Goal: Book appointment/travel/reservation

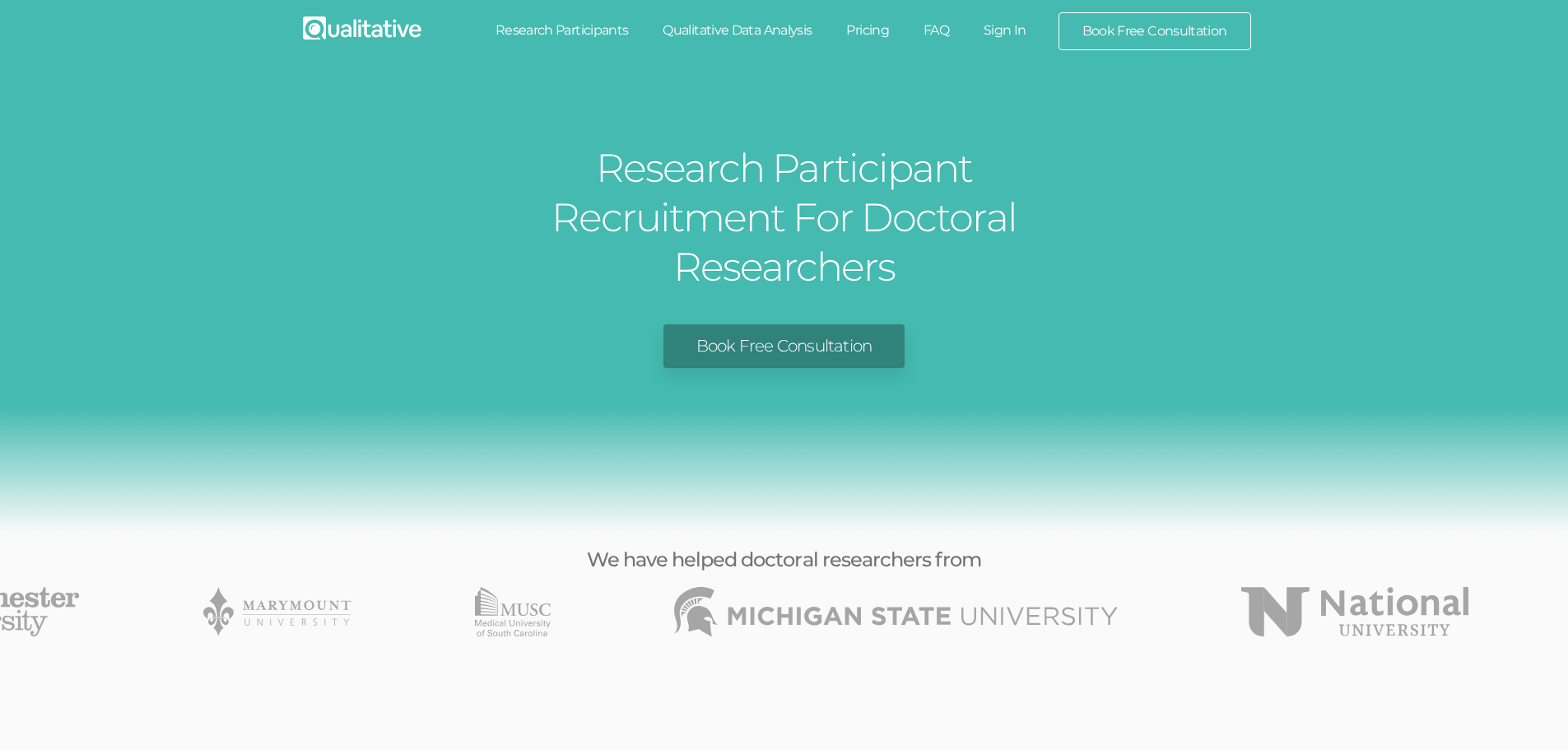
click at [868, 33] on link "Pricing" at bounding box center [867, 30] width 77 height 36
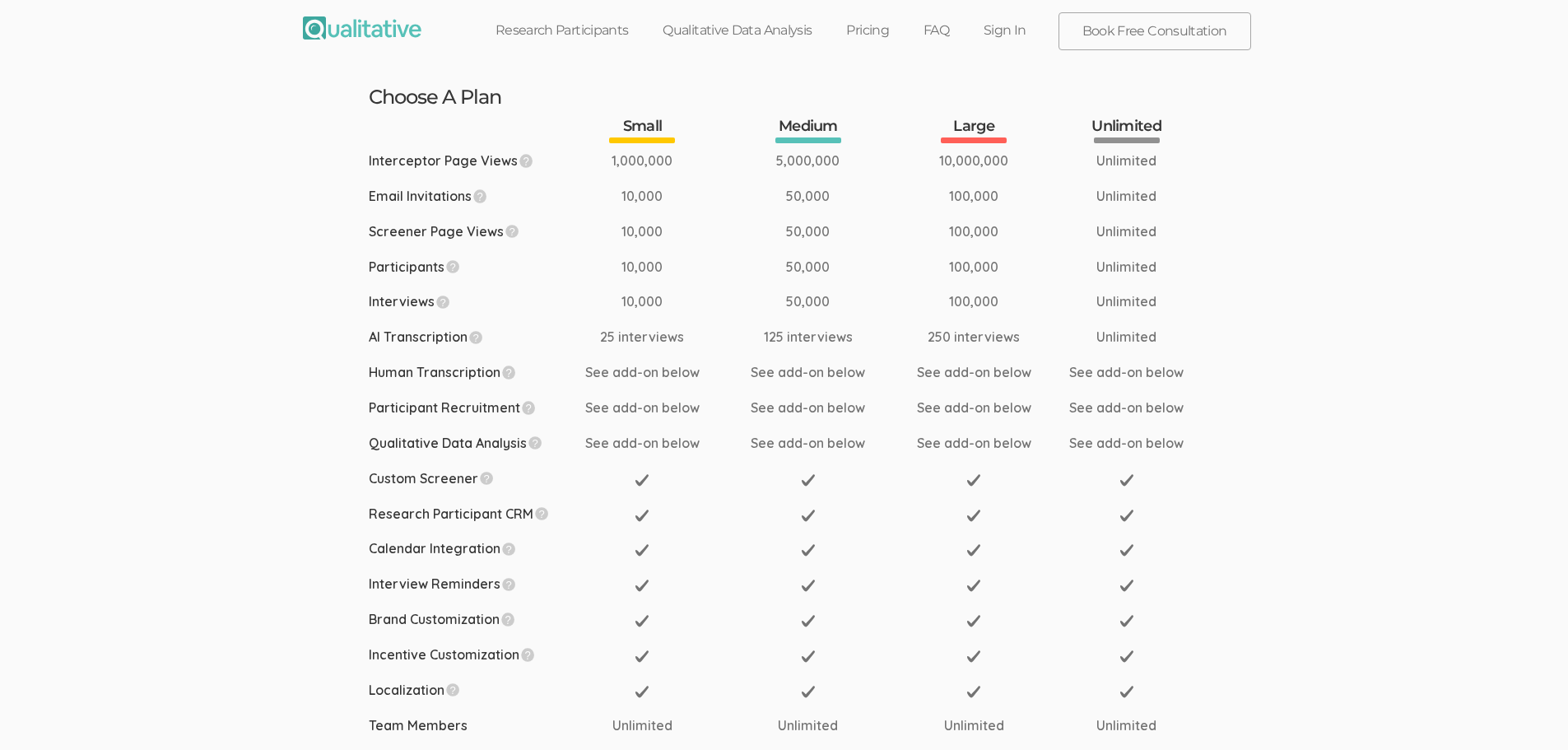
click at [1150, 39] on link "Book Free Consultation" at bounding box center [1154, 31] width 191 height 36
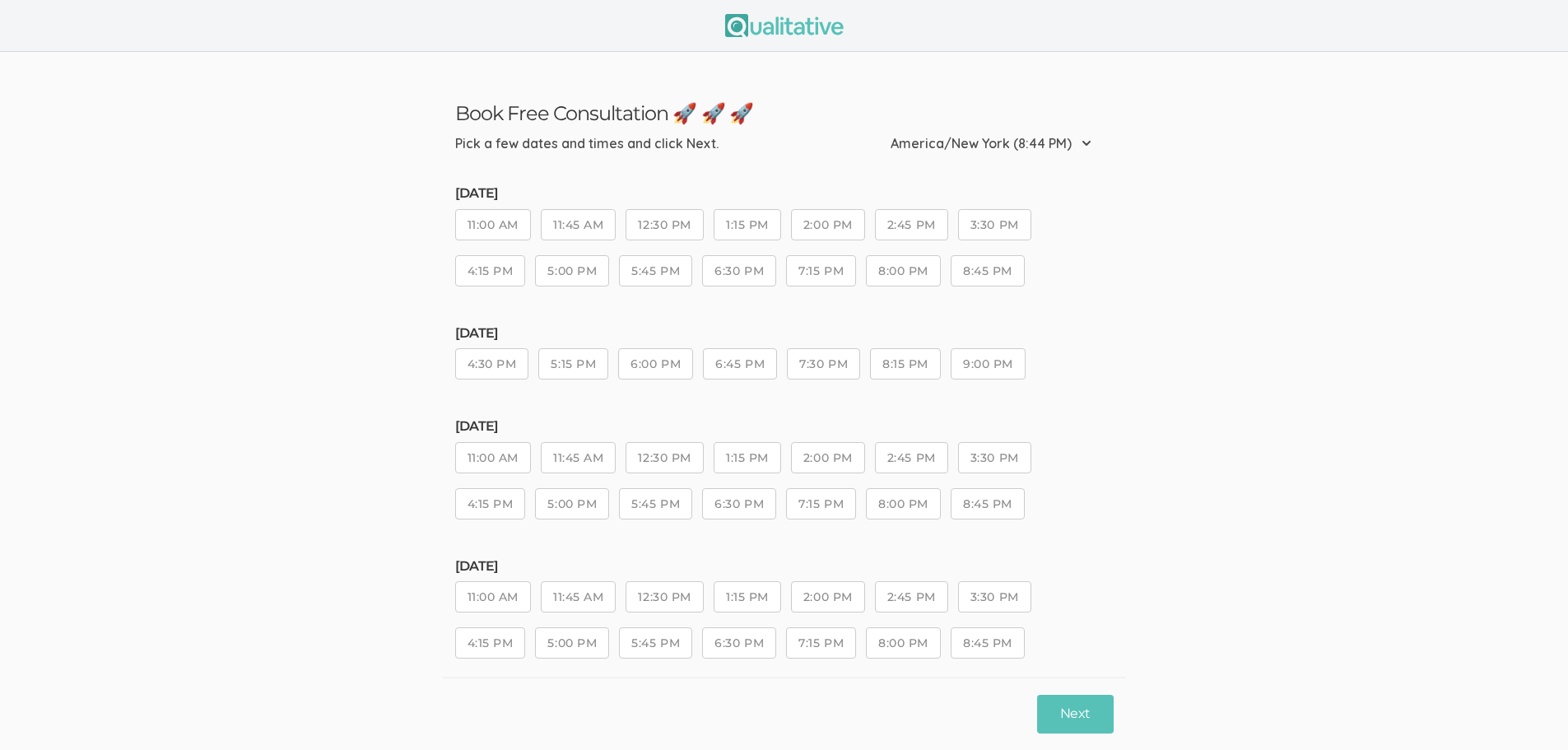
scroll to position [24, 0]
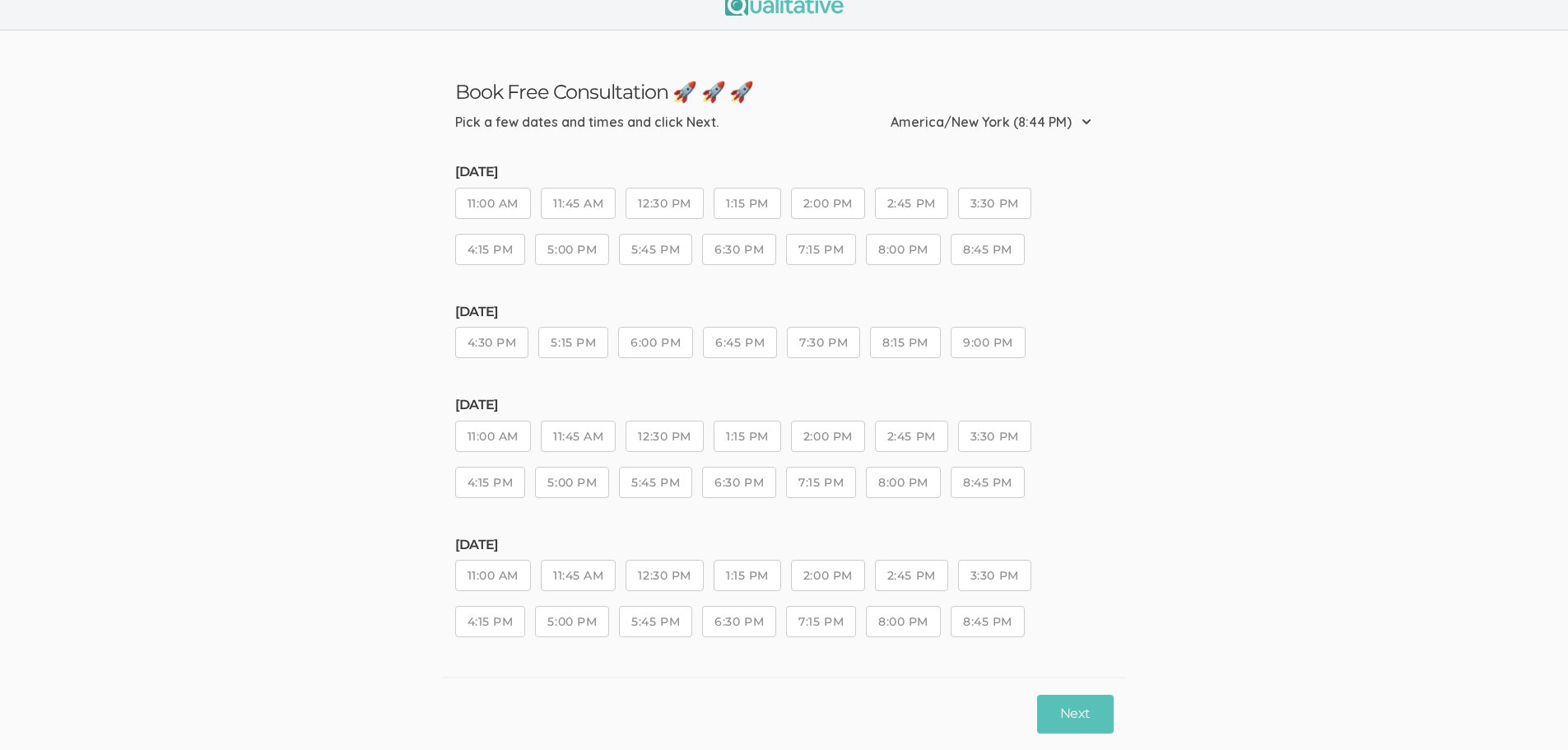
click at [485, 350] on button "4:30 PM" at bounding box center [493, 343] width 75 height 32
drag, startPoint x: 1088, startPoint y: 704, endPoint x: 1144, endPoint y: 661, distance: 70.6
click at [1093, 704] on button "Next" at bounding box center [1074, 715] width 75 height 39
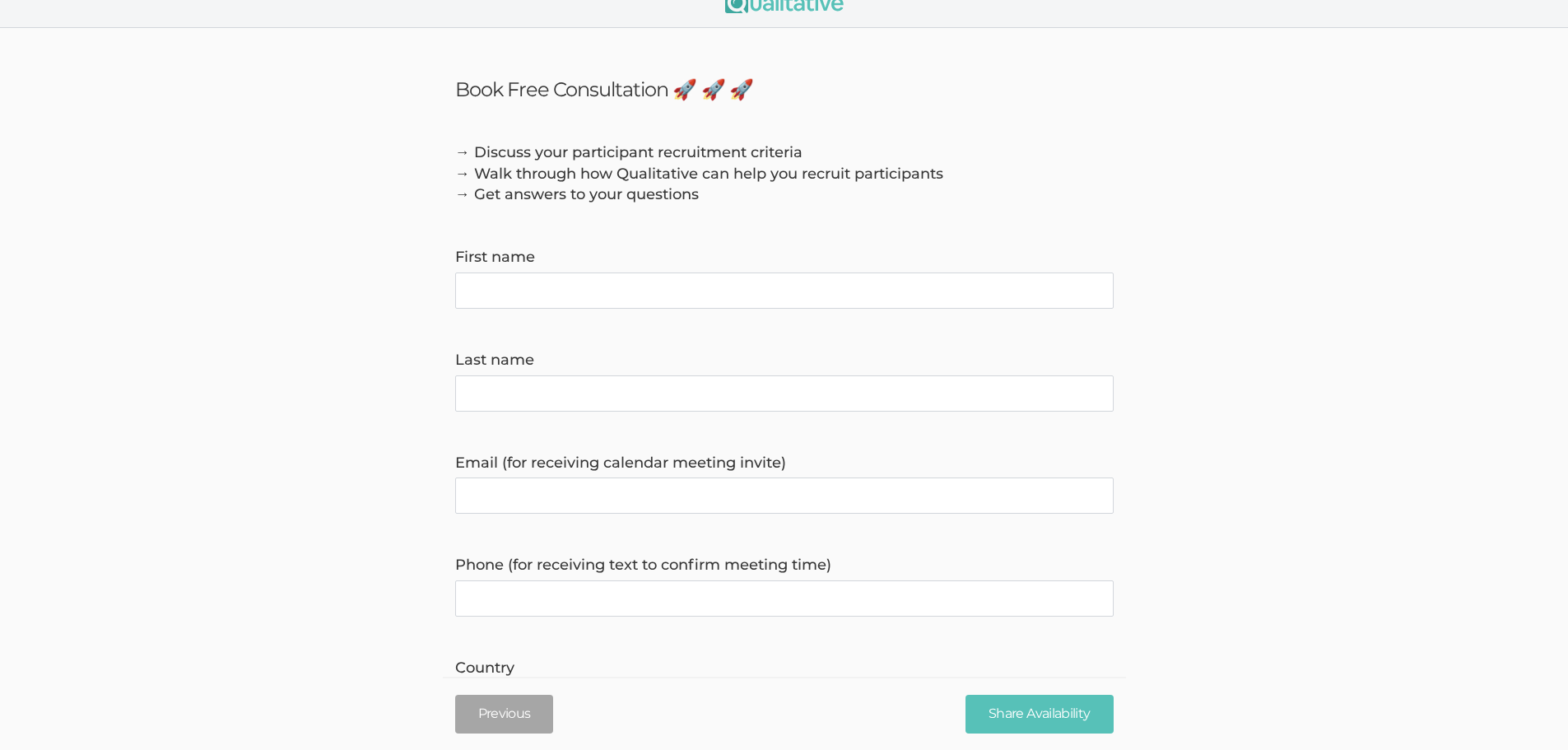
scroll to position [0, 0]
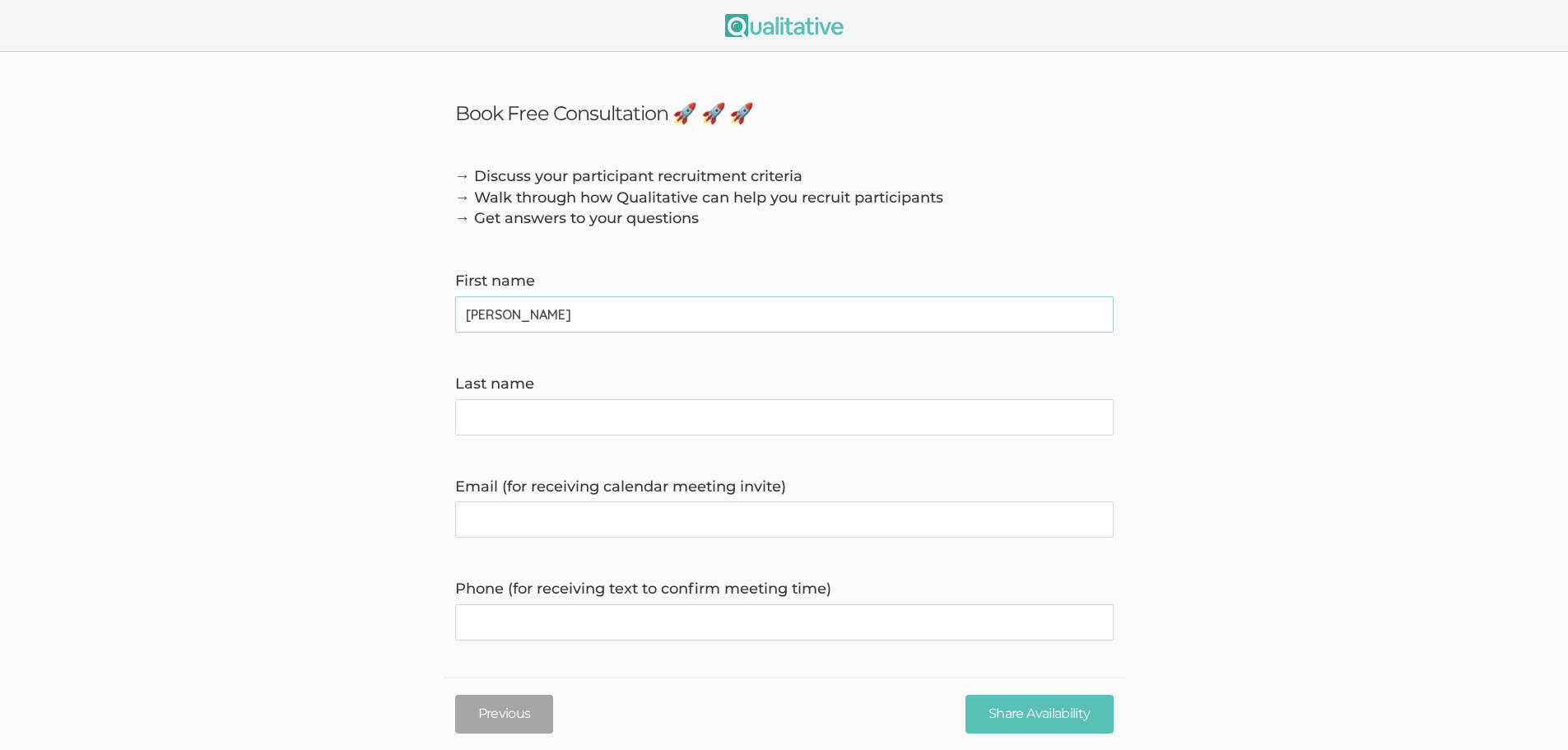
type name "Pravine"
type name "Viswakumar"
type invite\) "Enigma1127@gmail.com"
type time\) "3023796839"
type name "Pravine"
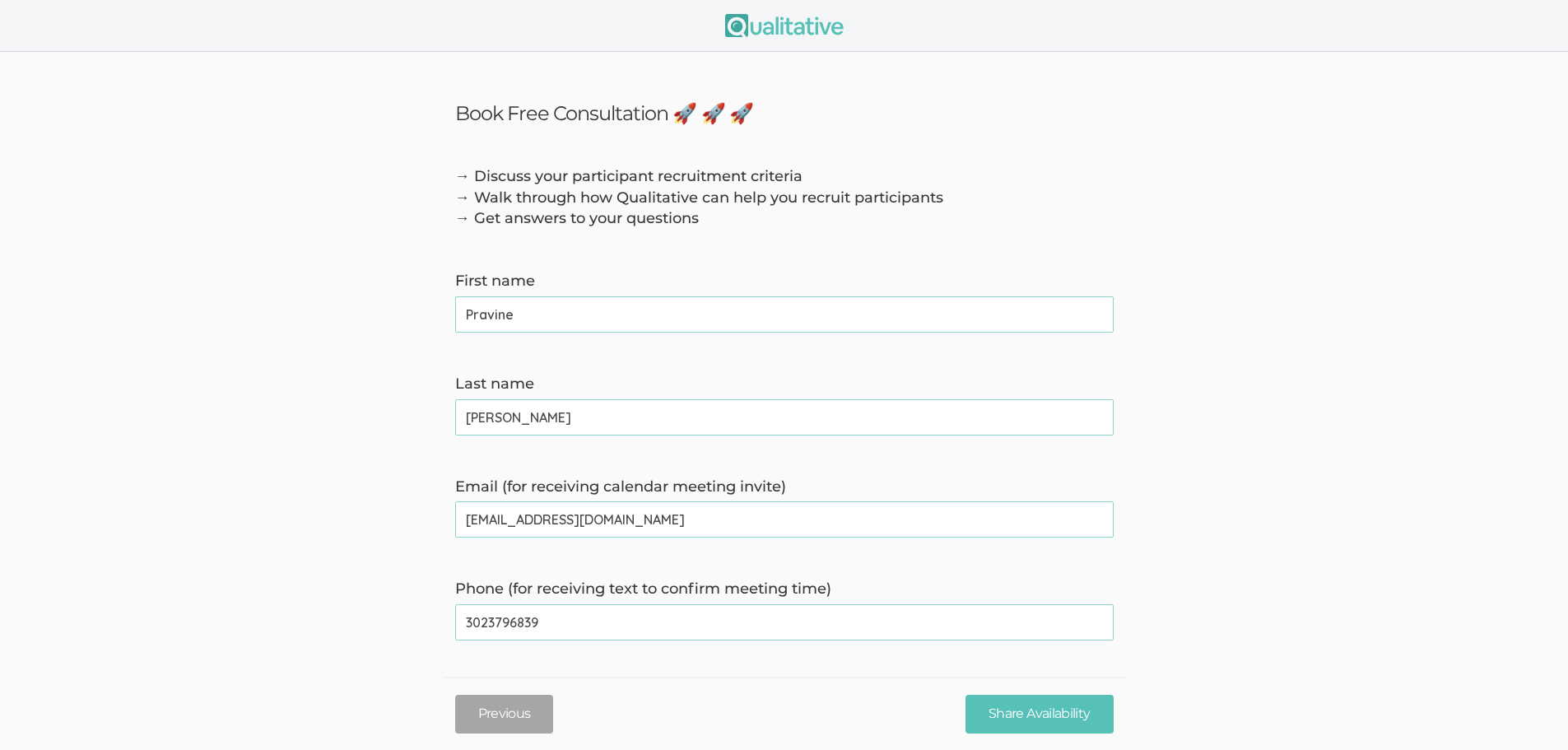
drag, startPoint x: 632, startPoint y: 529, endPoint x: 429, endPoint y: 539, distance: 203.2
click at [429, 539] on form "→ Discuss your participant recruitment criteria → Walk through how Qualitative …" at bounding box center [784, 645] width 1568 height 959
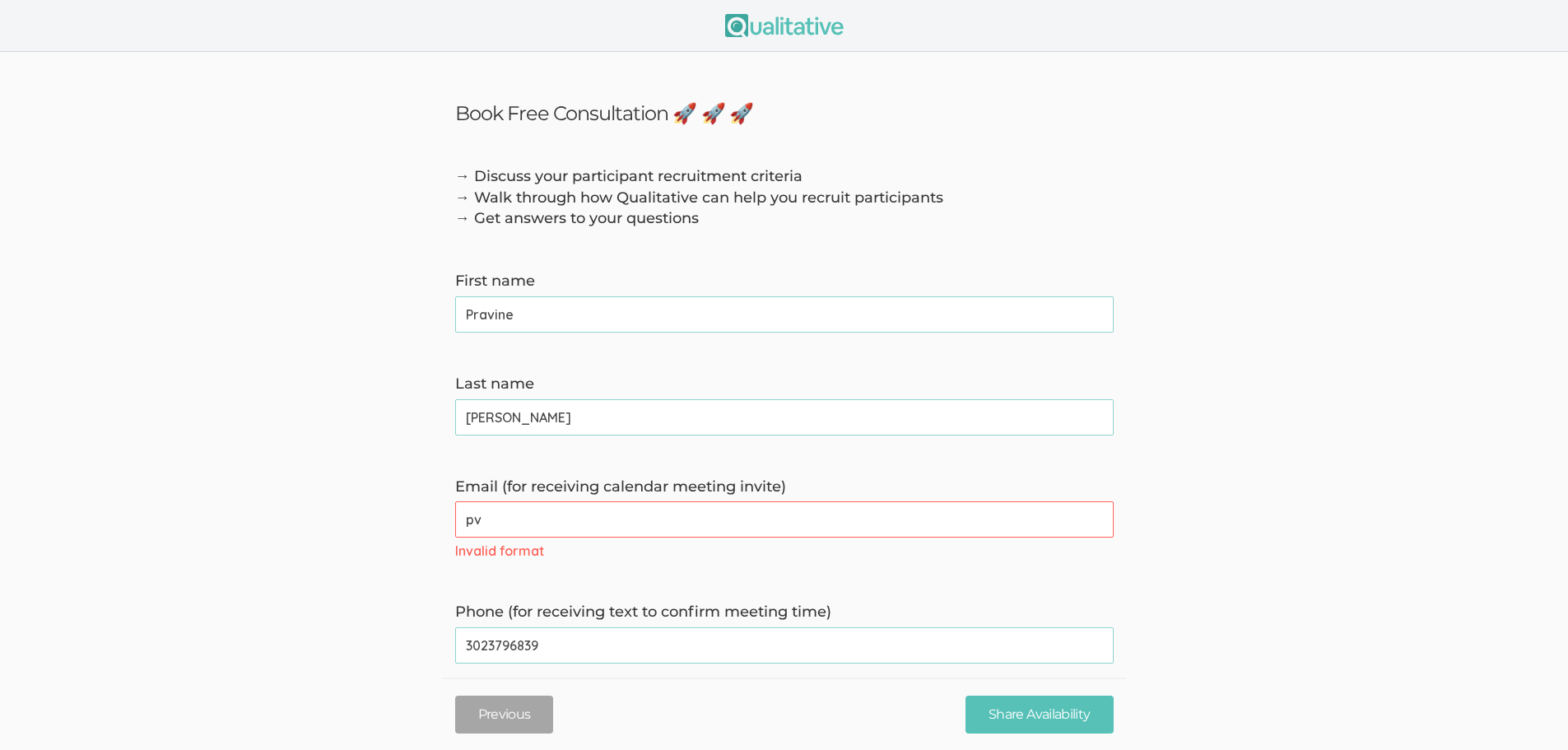
type invite\) "p"
type invite\) "E"
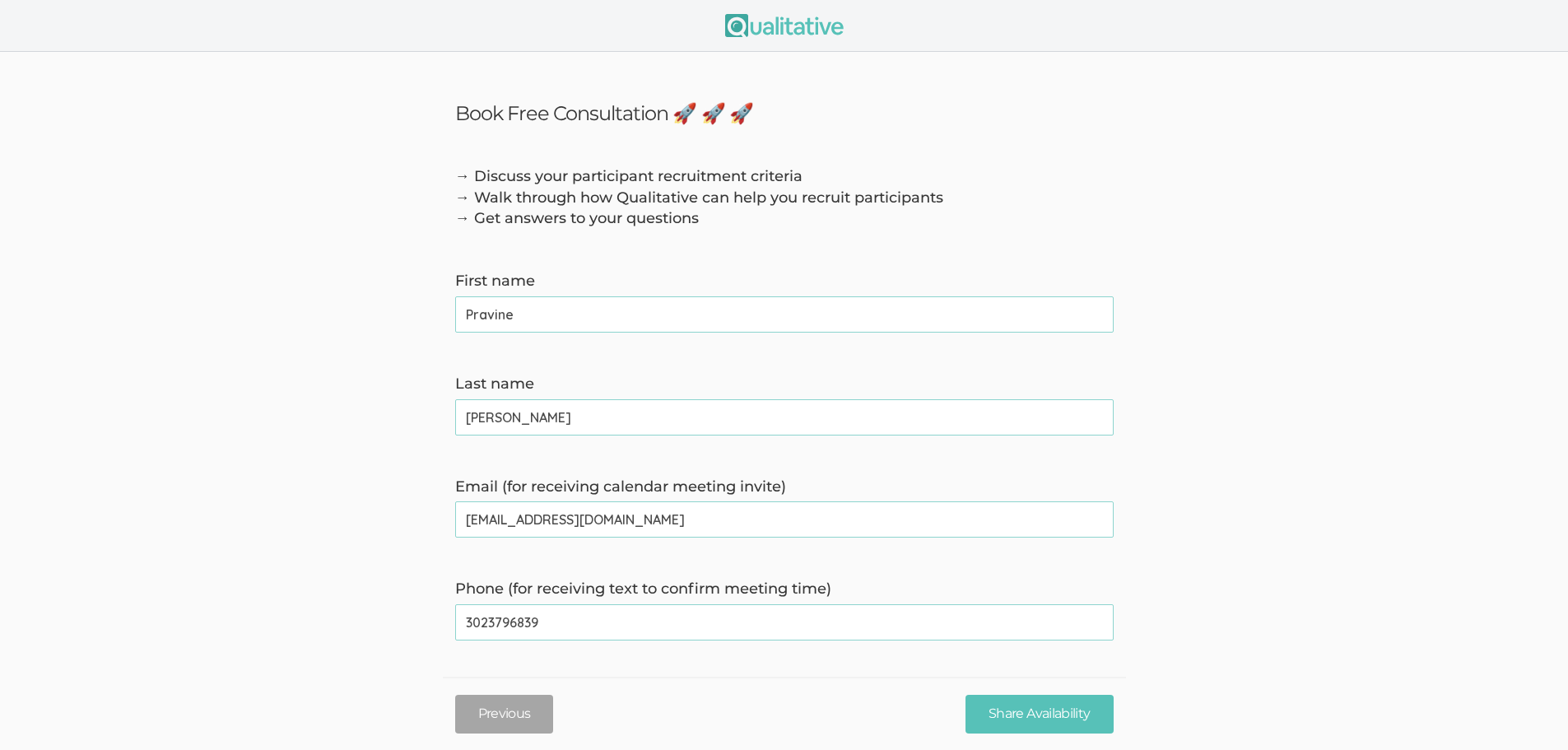
type invite\) "pviswakumar@captechu.edu"
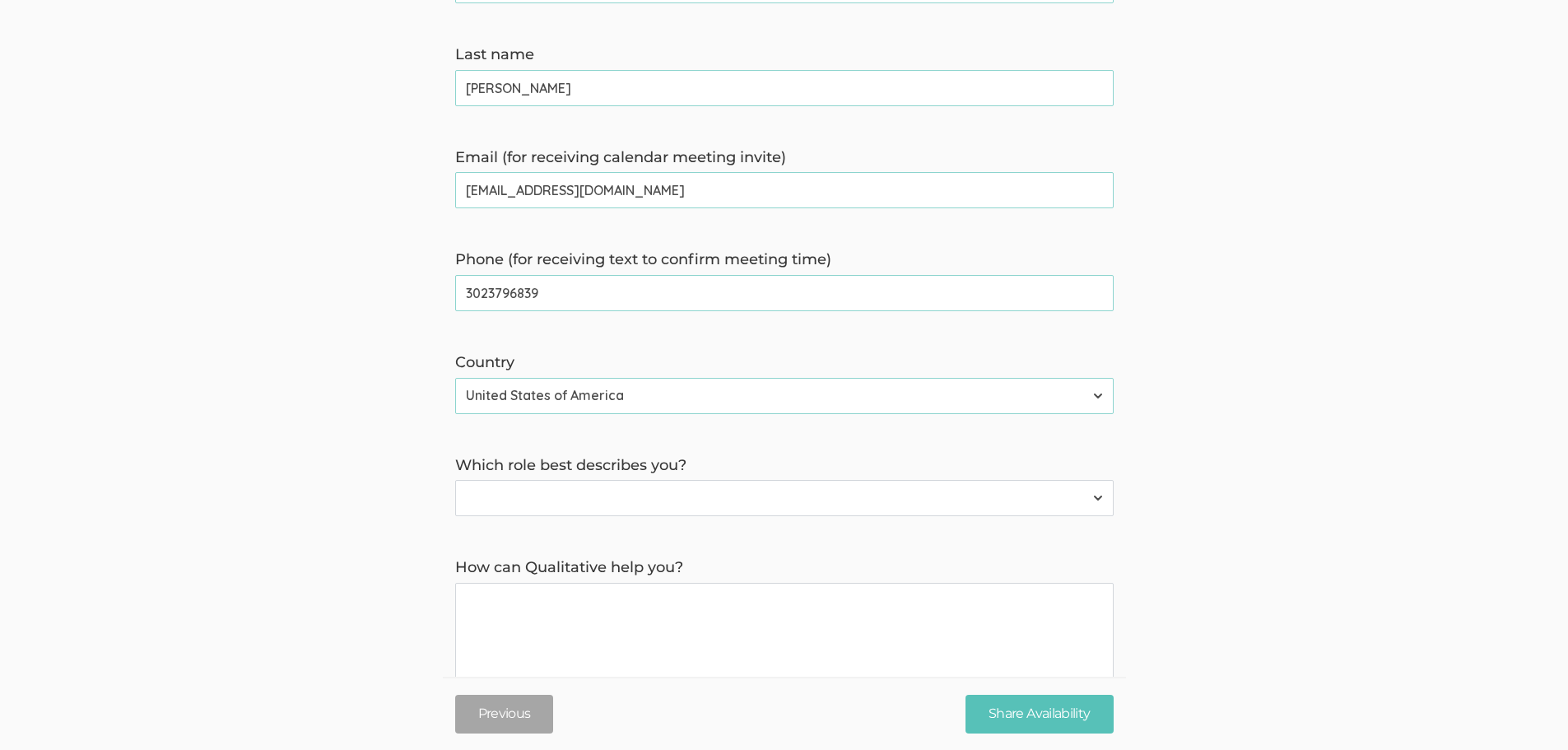
scroll to position [492, 0]
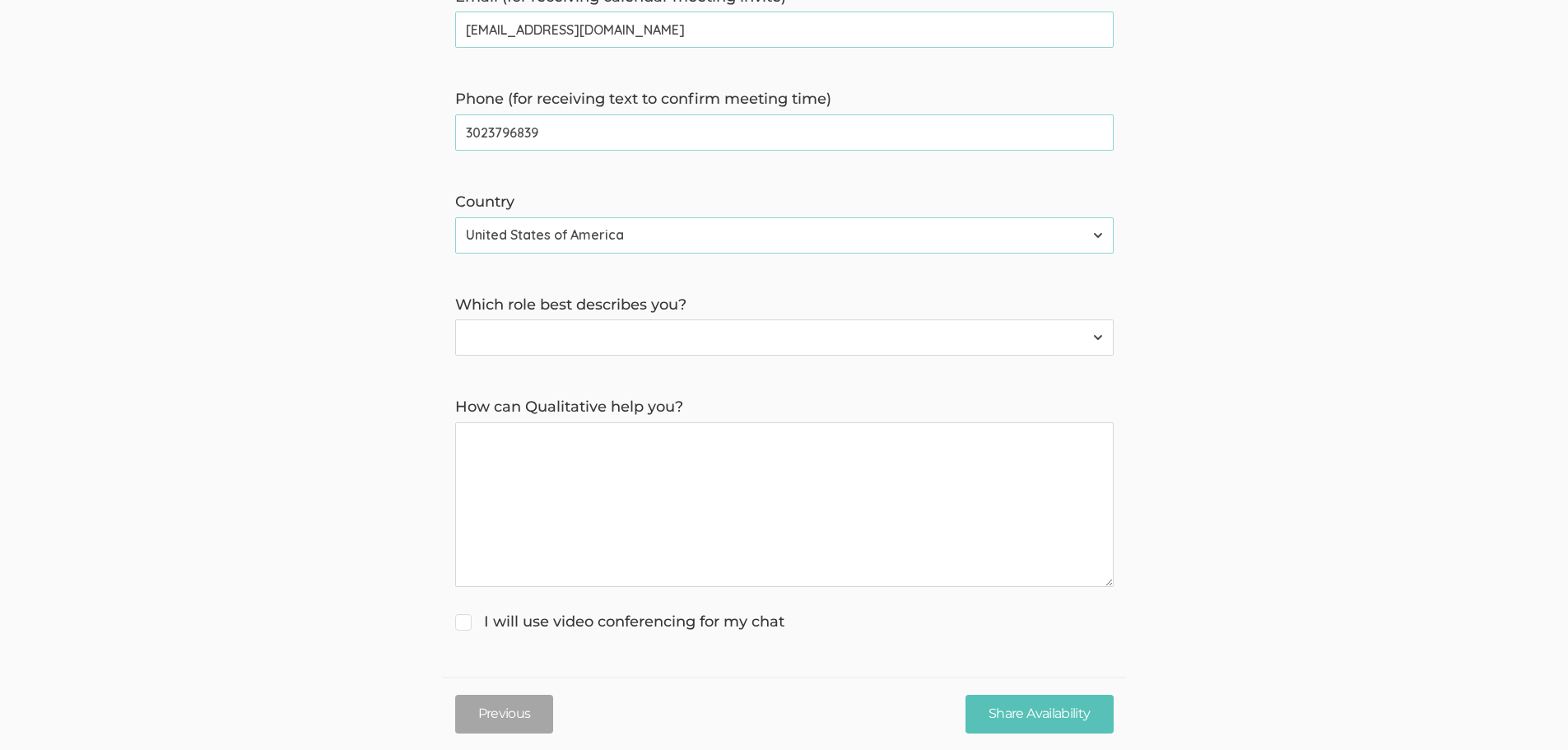
click at [759, 345] on select "Participant Researcher" at bounding box center [784, 337] width 659 height 36
select select "1"
click at [456, 320] on select "Participant Researcher" at bounding box center [784, 337] width 659 height 36
click at [526, 449] on you\? "How can Qualitative help you?" at bounding box center [784, 504] width 659 height 165
click at [756, 460] on you\? "How can Qualitative help you?" at bounding box center [784, 504] width 659 height 165
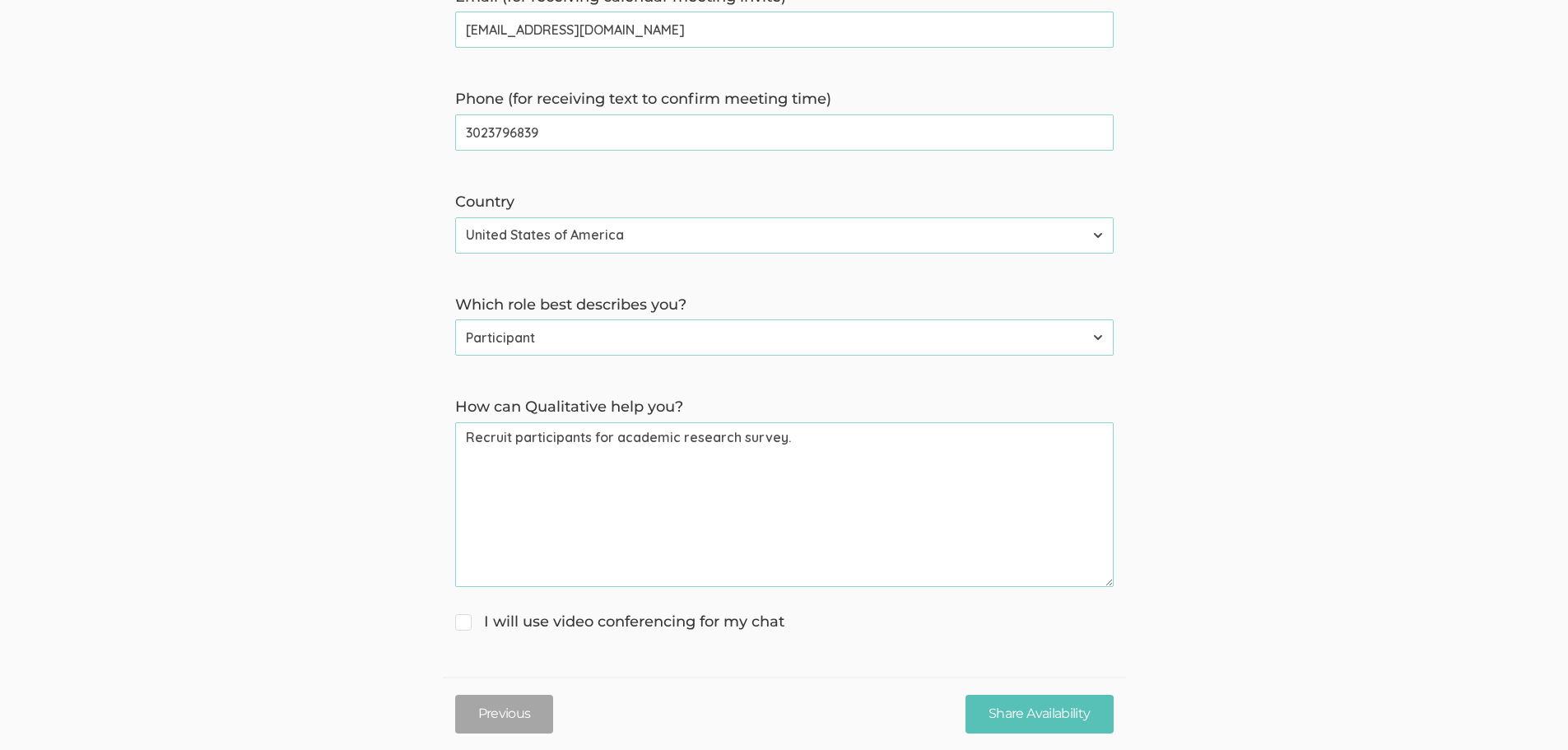
paste you\? "https://qualtricsxm9rrq55dw7.qualtrics.com/jfe/form/SV_ekVV073s7XLVSpo"
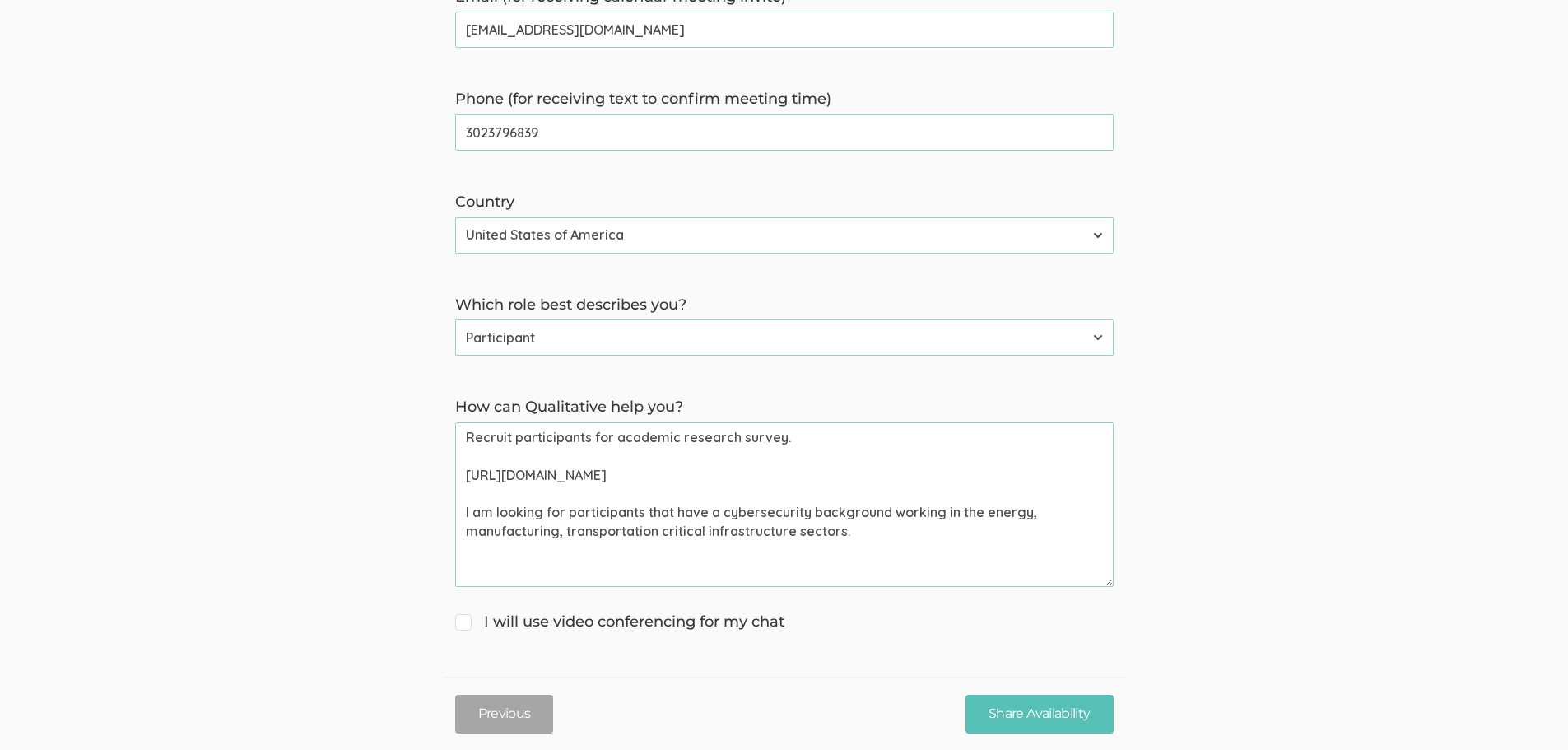
click at [815, 432] on you\? "Recruit participants for academic research survey. https://qualtricsxm9rrq55dw7…" at bounding box center [784, 504] width 659 height 165
click at [886, 534] on you\? "Recruit participants for academic research survey. Here is a https://qualtricsx…" at bounding box center [784, 504] width 659 height 165
click at [890, 514] on you\? "Recruit participants for academic research survey. Here is a https://qualtricsx…" at bounding box center [784, 504] width 659 height 165
click at [1096, 532] on you\? "Recruit participants for academic research survey. Here is a https://qualtricsx…" at bounding box center [784, 504] width 659 height 165
type you\? "Recruit participants for academic research survey. Here is a https://qualtricsx…"
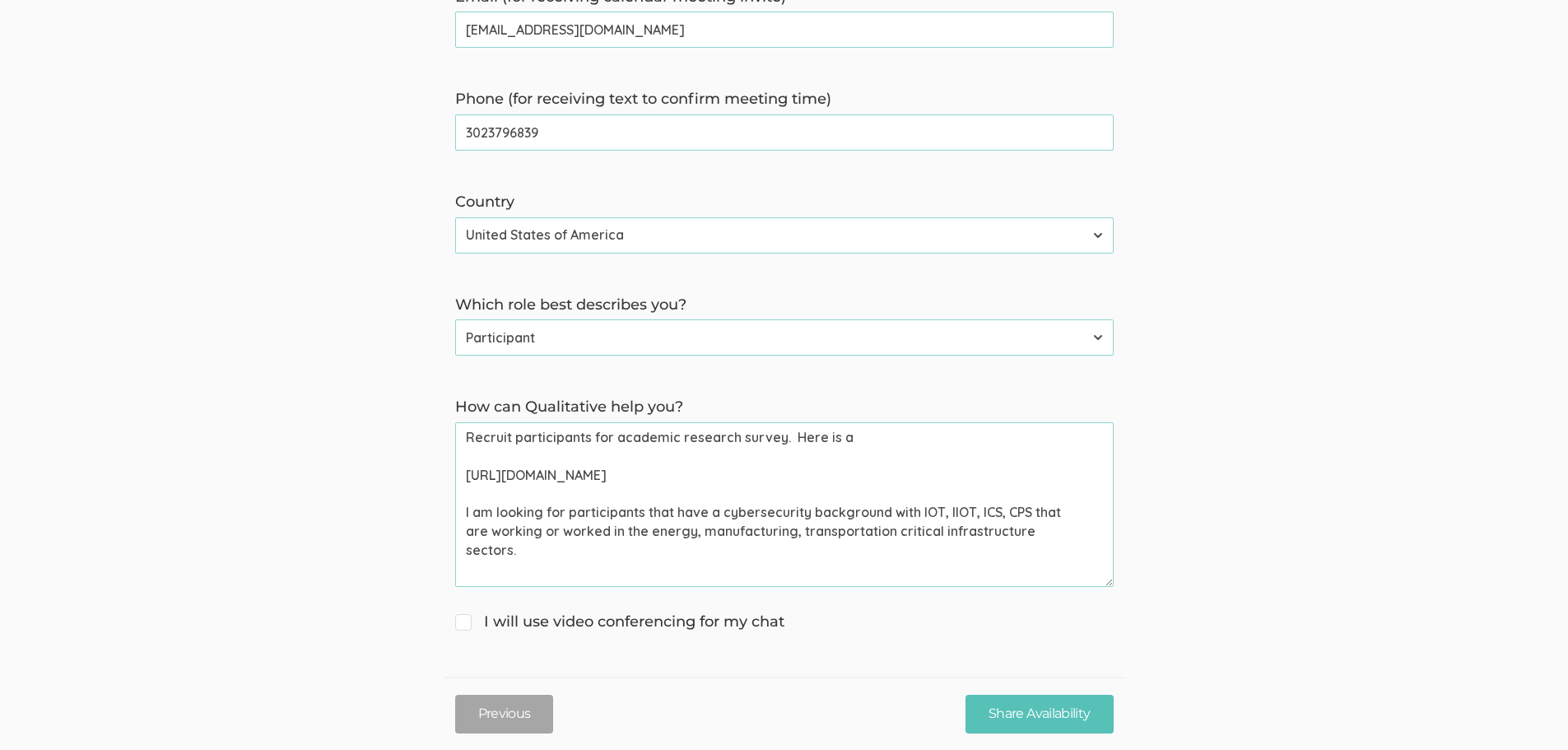
click at [463, 620] on input "I will use video conferencing for my chat" at bounding box center [460, 620] width 10 height 10
checkbox input "true"
click at [578, 553] on you\? "Recruit participants for academic research survey. Here is a https://qualtricsx…" at bounding box center [784, 504] width 659 height 165
click at [852, 437] on you\? "Recruit participants for academic research survey. Here is a https://qualtricsx…" at bounding box center [784, 504] width 659 height 165
click at [817, 561] on you\? "Recruit participants for academic research survey. Here is a link https://qualt…" at bounding box center [784, 504] width 659 height 165
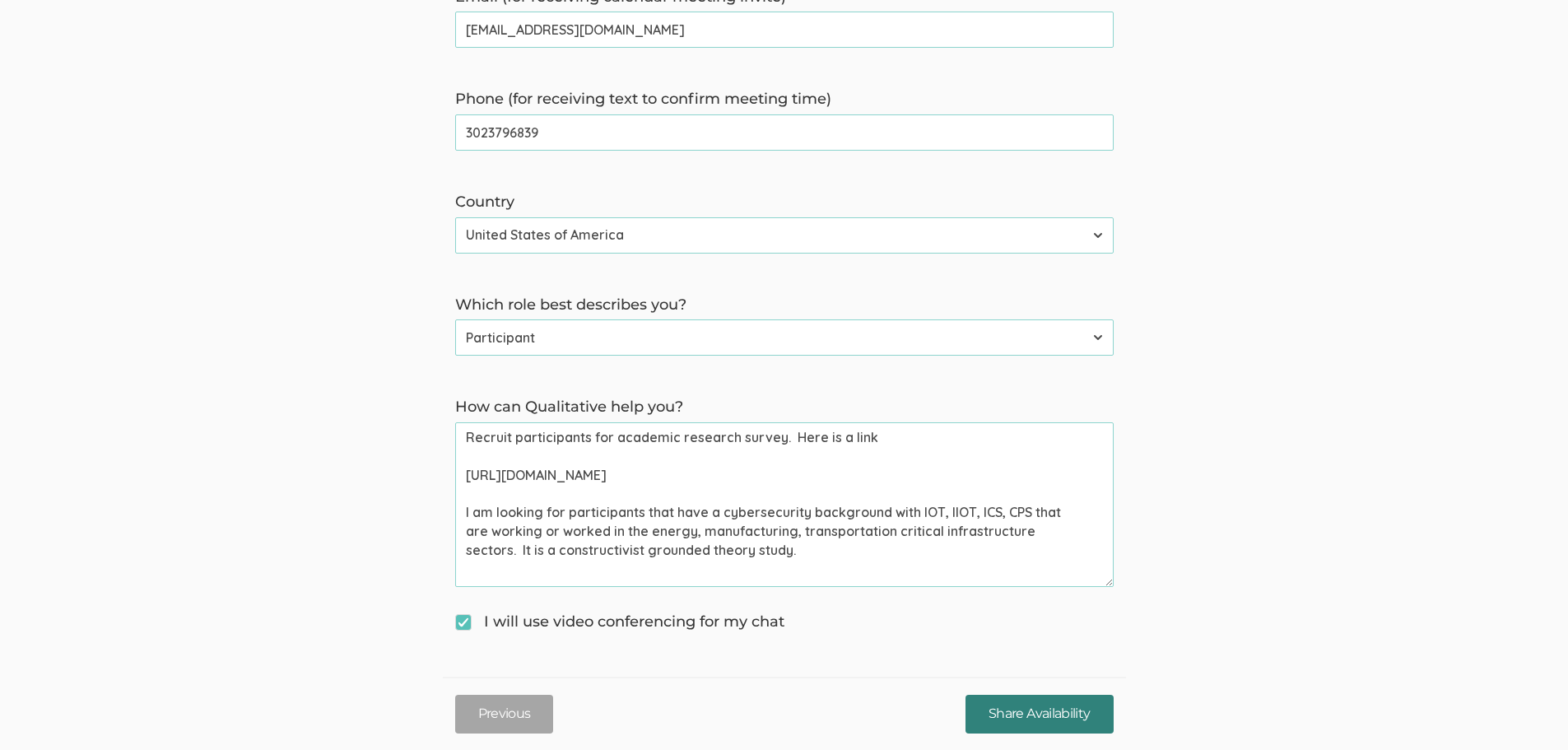
type you\? "Recruit participants for academic research survey. Here is a link https://qualt…"
drag, startPoint x: 1009, startPoint y: 710, endPoint x: 1049, endPoint y: 680, distance: 50.0
click at [1009, 709] on input "Share Availability" at bounding box center [1040, 715] width 147 height 39
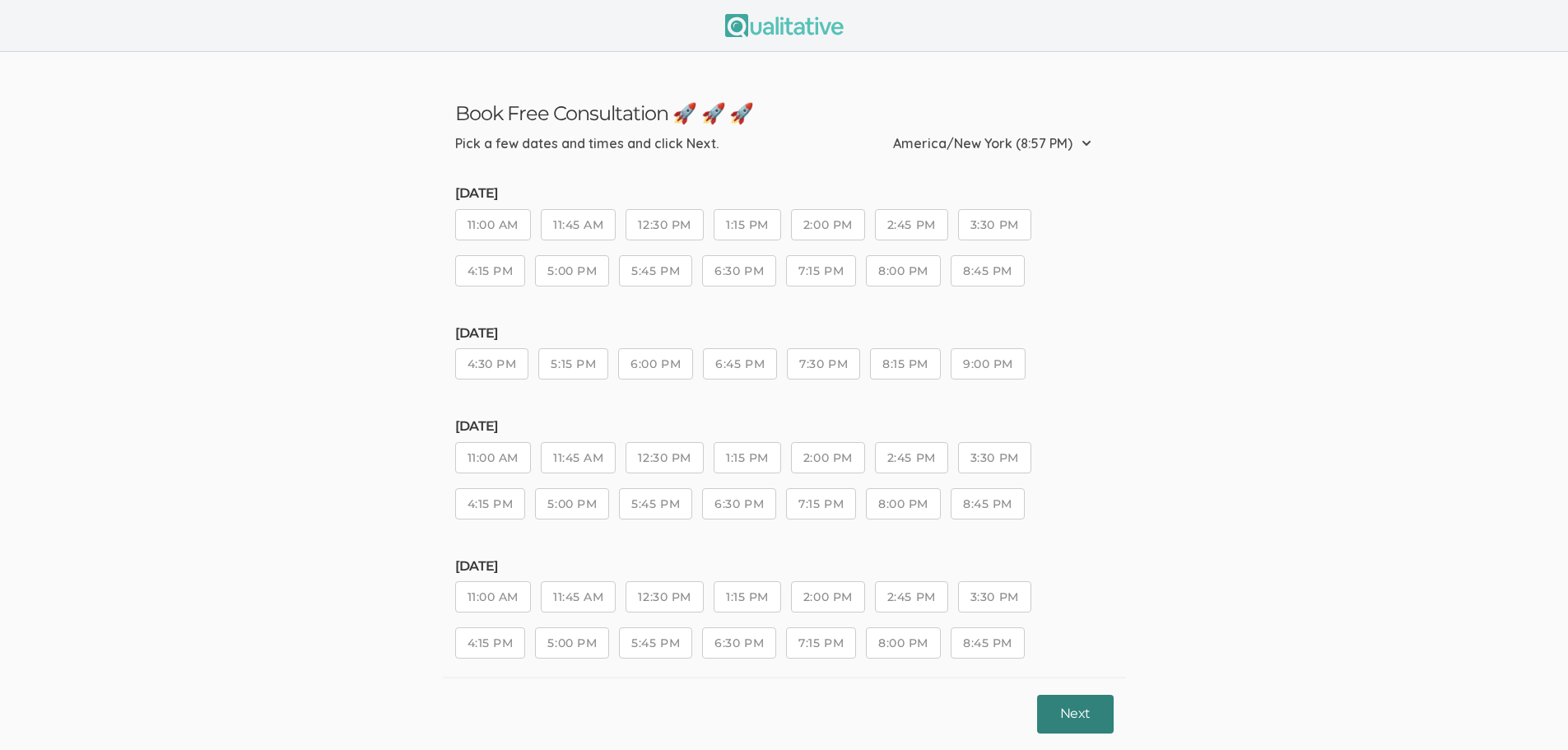
click at [1086, 725] on button "Next" at bounding box center [1074, 715] width 75 height 39
click at [511, 362] on button "4:30 PM" at bounding box center [493, 364] width 75 height 32
click at [1086, 711] on button "Next" at bounding box center [1074, 715] width 75 height 39
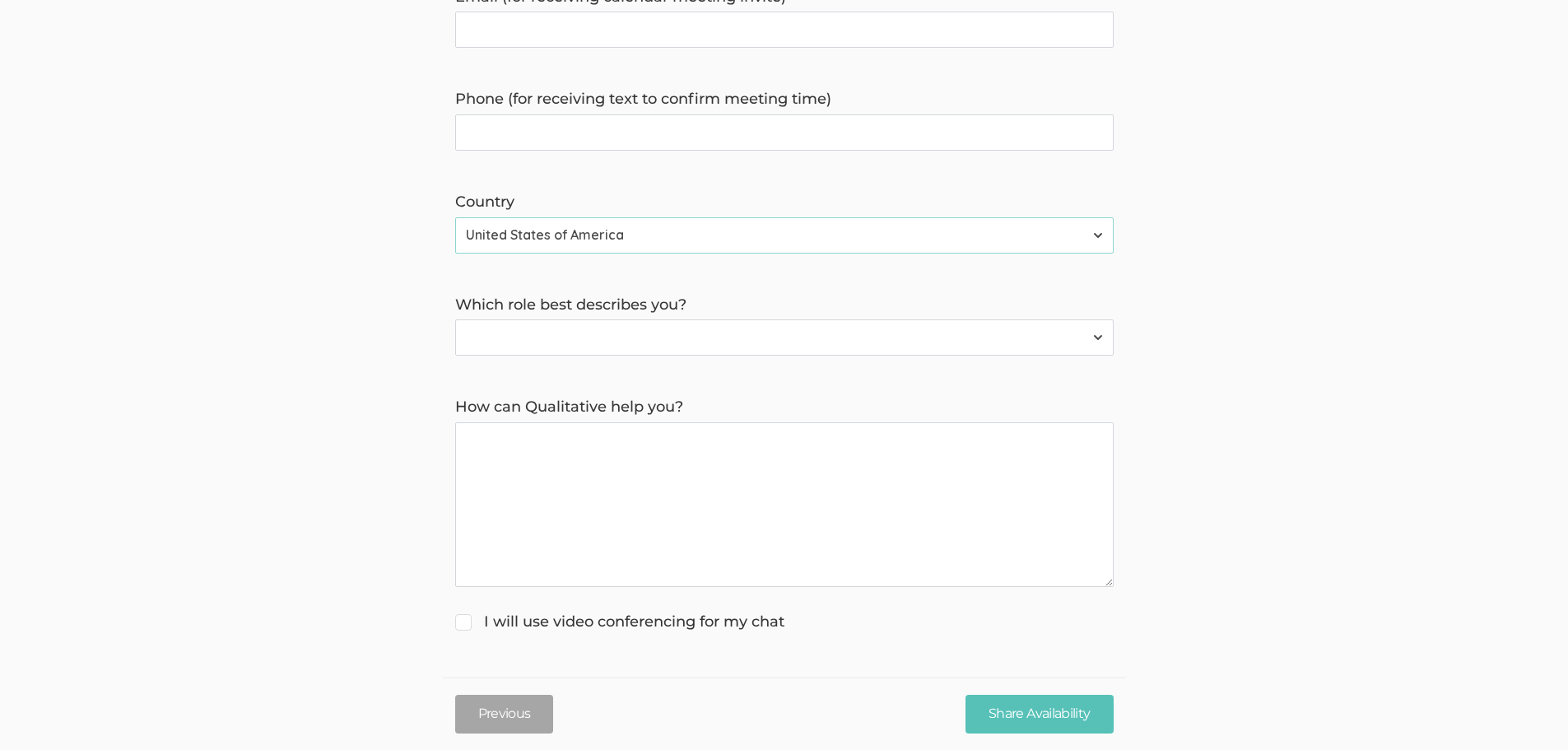
scroll to position [163, 0]
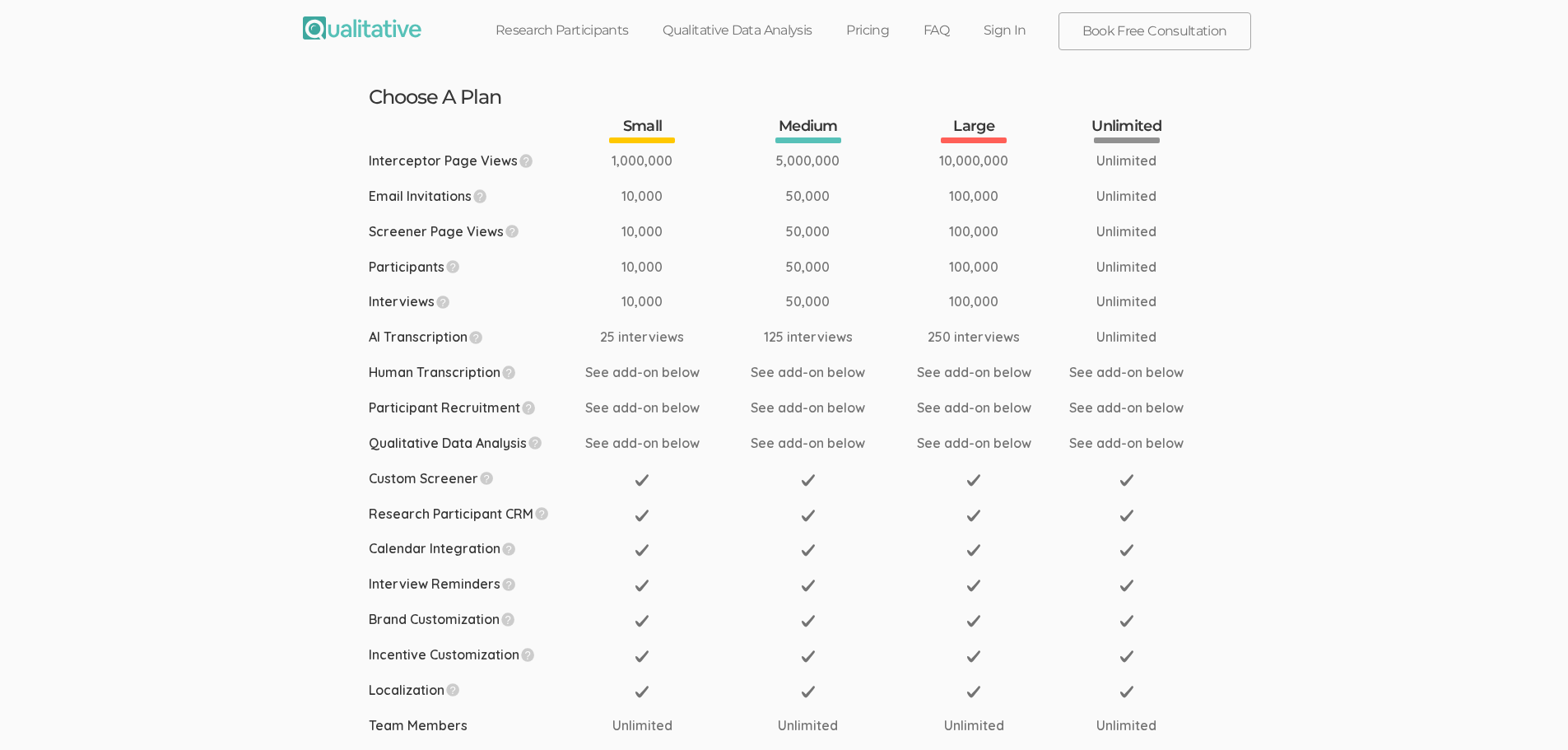
scroll to position [494, 0]
